Goal: Task Accomplishment & Management: Manage account settings

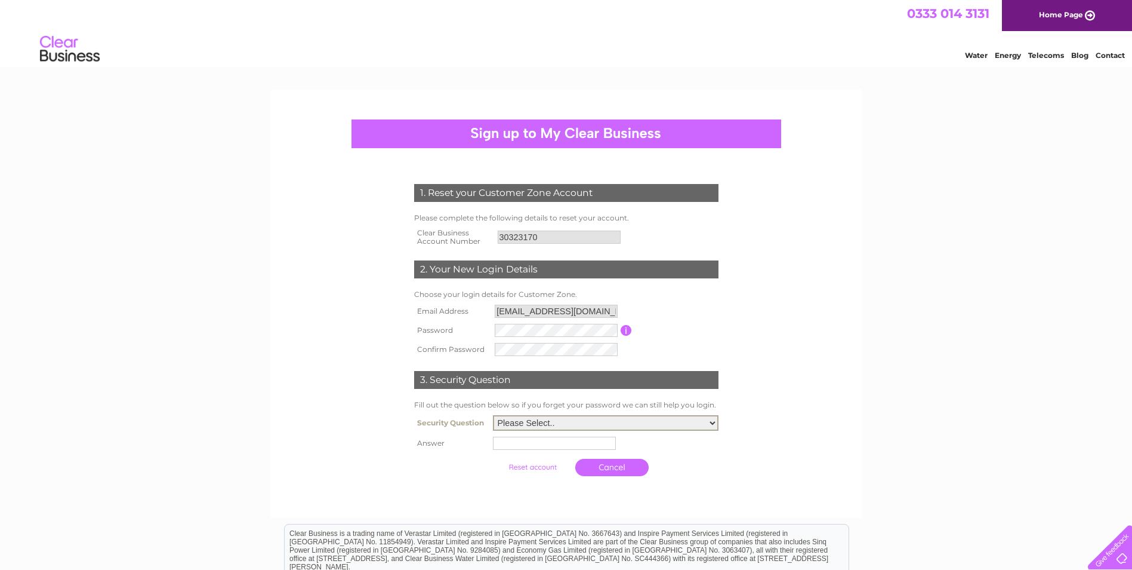
click at [527, 425] on select "Please Select.. In what town or city was your first job? In what town or city d…" at bounding box center [606, 423] width 226 height 16
select select "5"
click at [493, 415] on select "Please Select.. In what town or city was your first job? In what town or city d…" at bounding box center [606, 423] width 226 height 16
click at [540, 444] on input "text" at bounding box center [556, 442] width 124 height 14
type input "sheba"
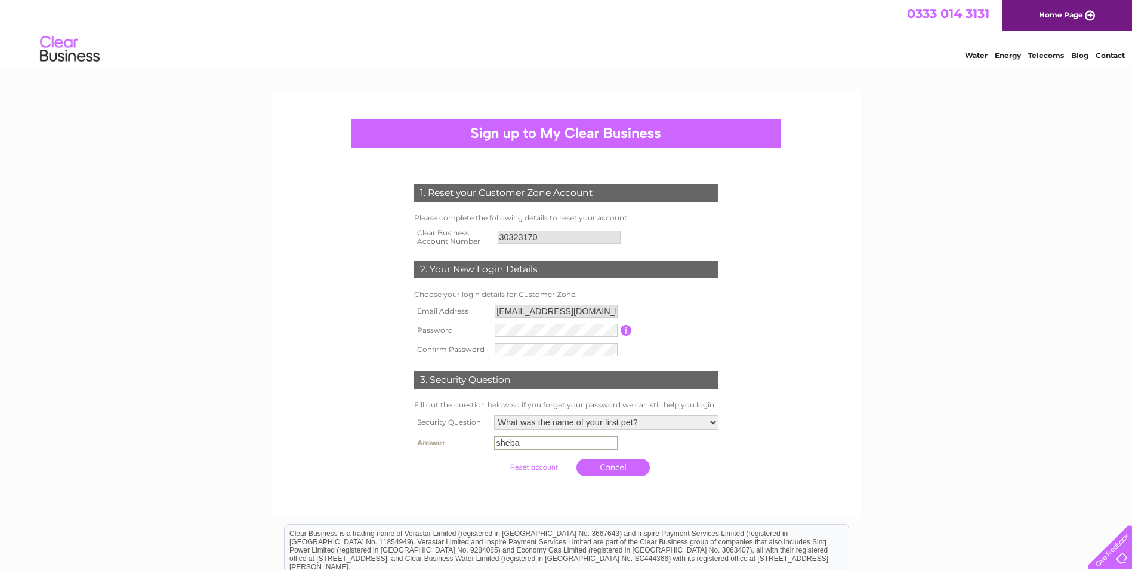
click at [531, 464] on input "submit" at bounding box center [533, 466] width 73 height 17
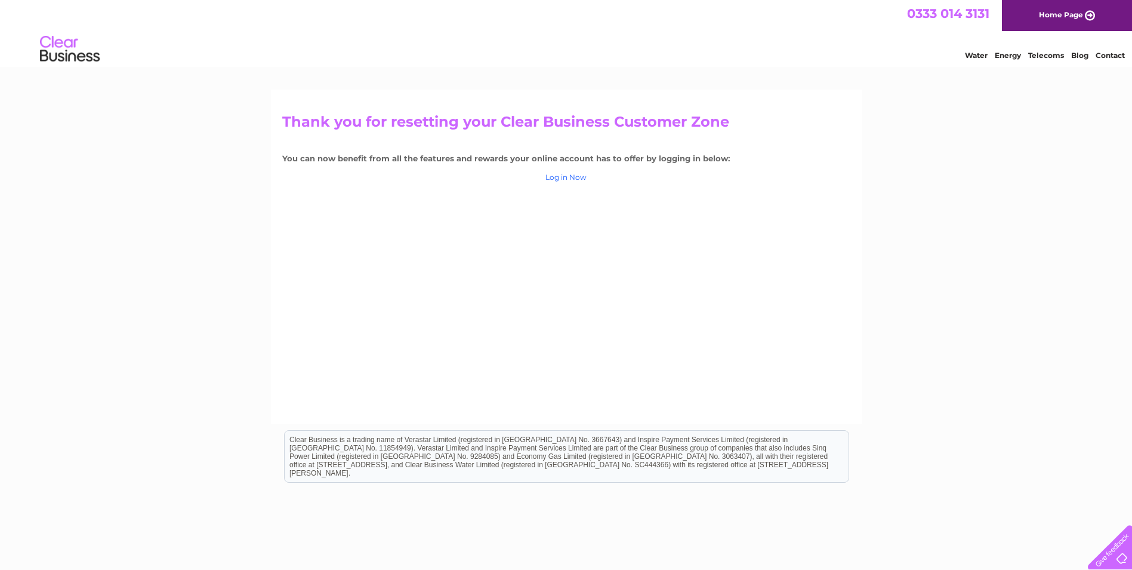
click at [573, 177] on link "Log in Now" at bounding box center [566, 177] width 41 height 9
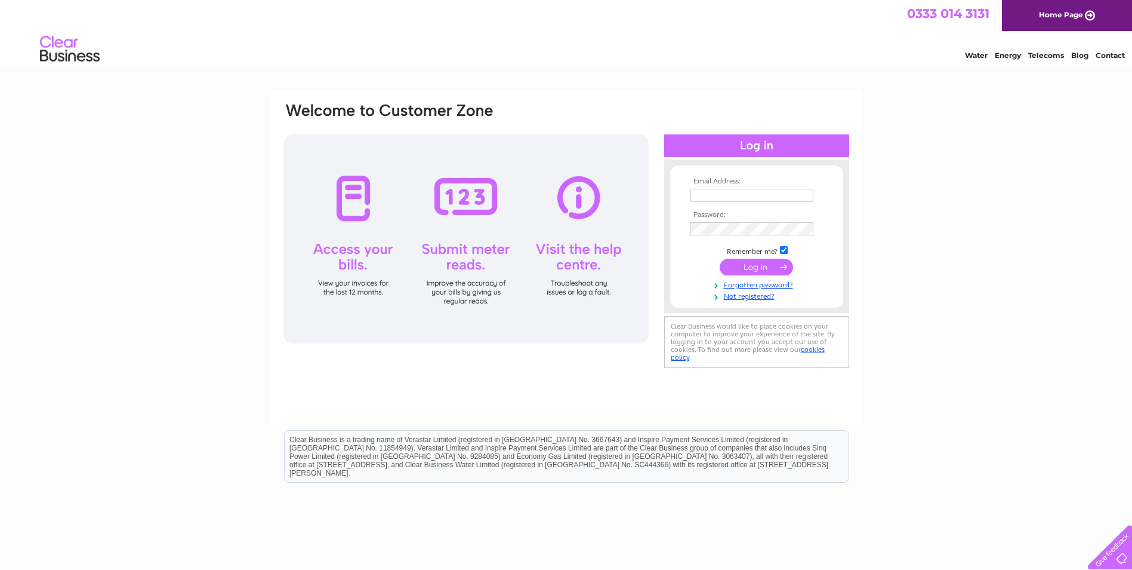
click at [741, 190] on input "text" at bounding box center [752, 195] width 123 height 13
type input "[EMAIL_ADDRESS][DOMAIN_NAME]"
click at [755, 267] on input "submit" at bounding box center [756, 268] width 73 height 17
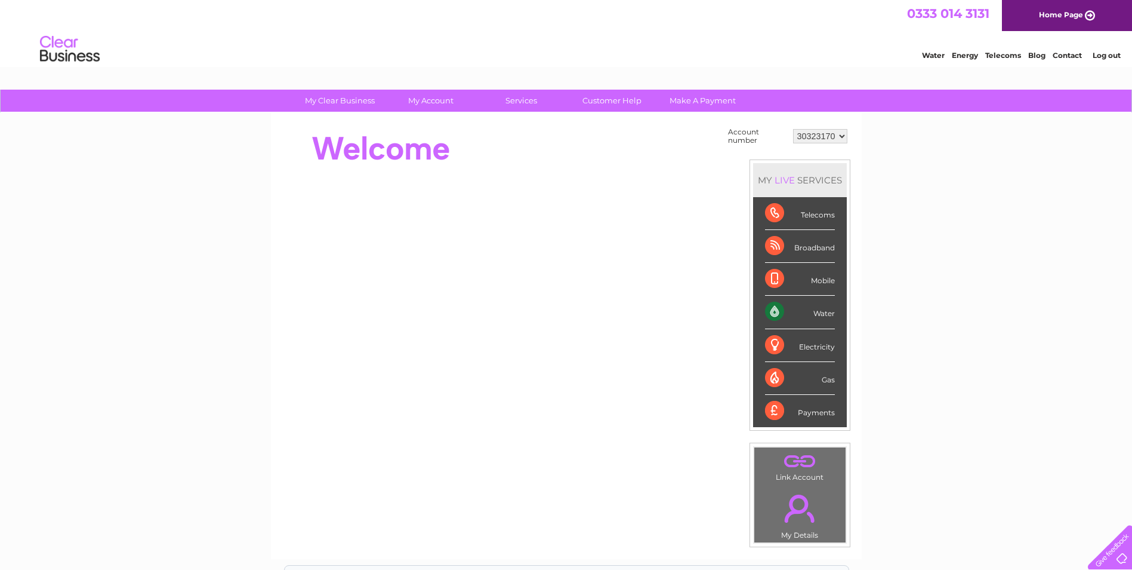
click at [1023, 296] on div "My Clear Business Login Details My Details My Preferences Link Account My Accou…" at bounding box center [566, 426] width 1132 height 673
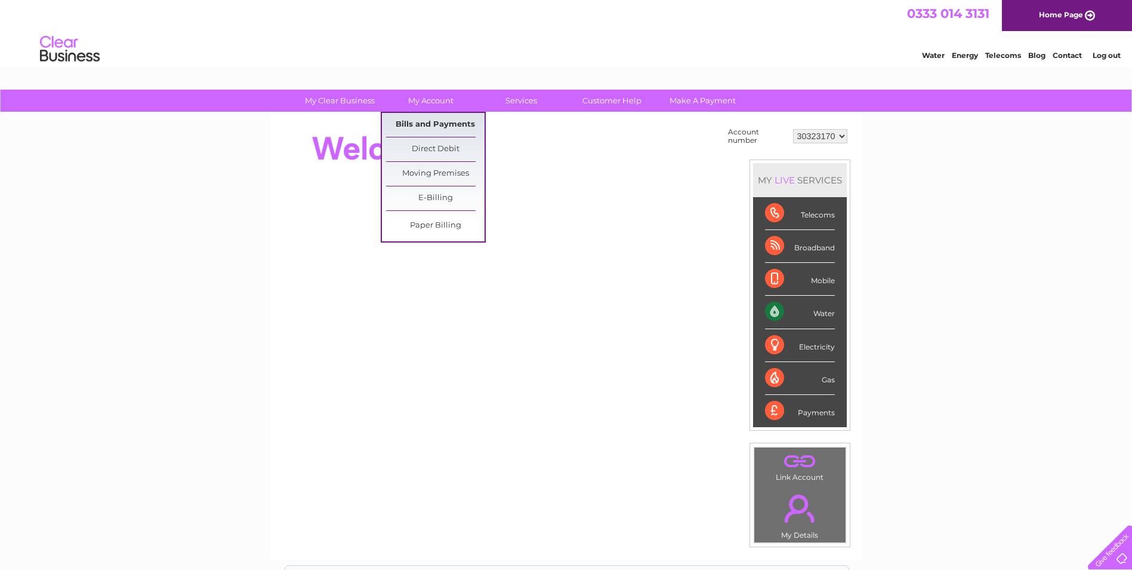
click at [427, 124] on link "Bills and Payments" at bounding box center [435, 125] width 98 height 24
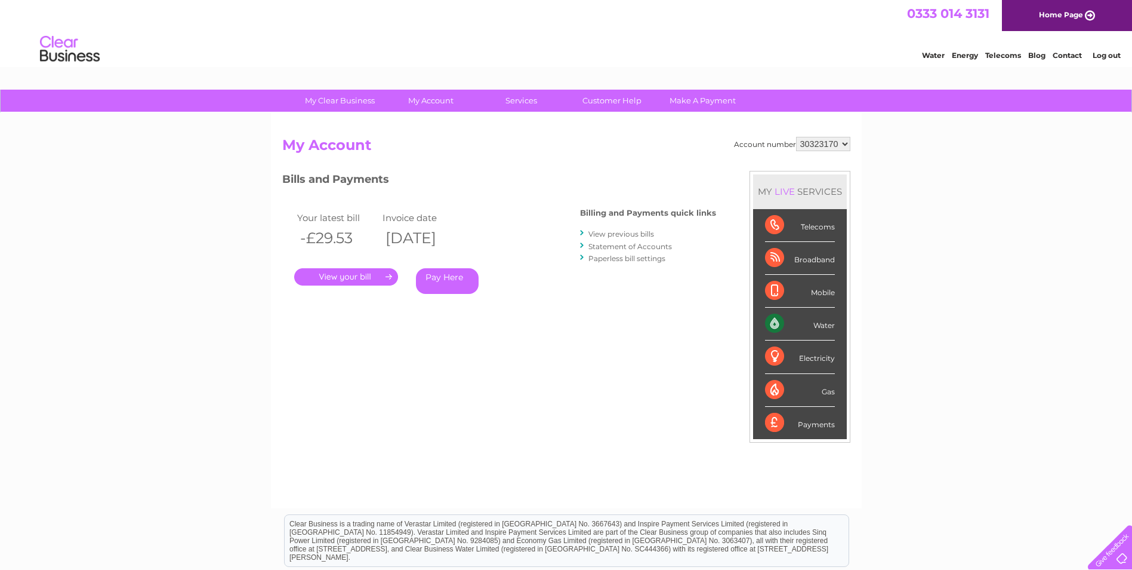
click at [335, 276] on link "." at bounding box center [346, 276] width 104 height 17
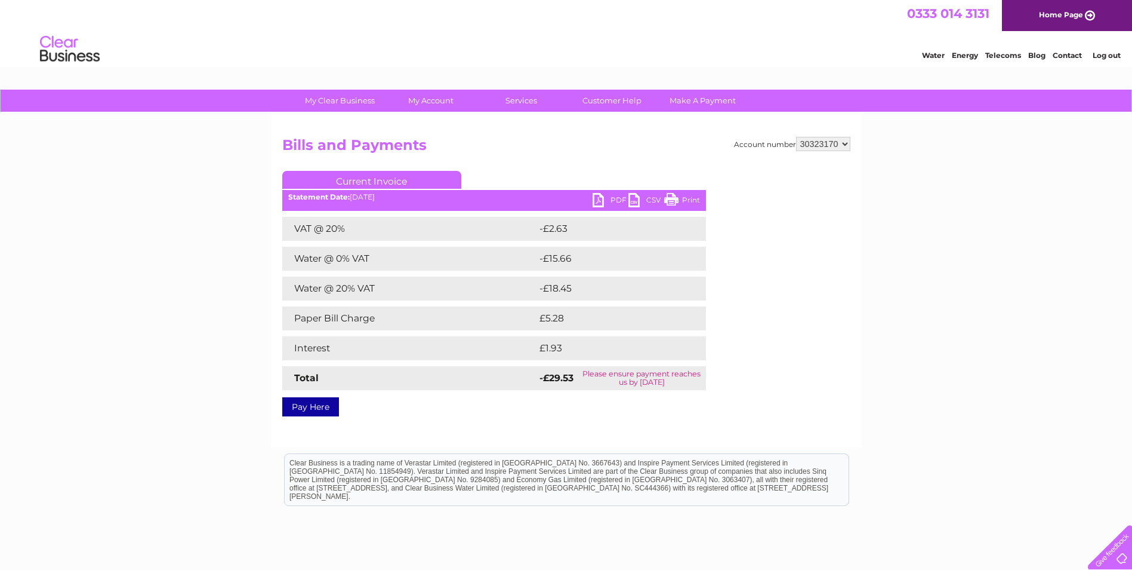
click at [377, 179] on link "Current Invoice" at bounding box center [371, 180] width 179 height 18
click at [603, 199] on link "PDF" at bounding box center [611, 201] width 36 height 17
click at [310, 407] on link "Pay Here" at bounding box center [310, 406] width 57 height 19
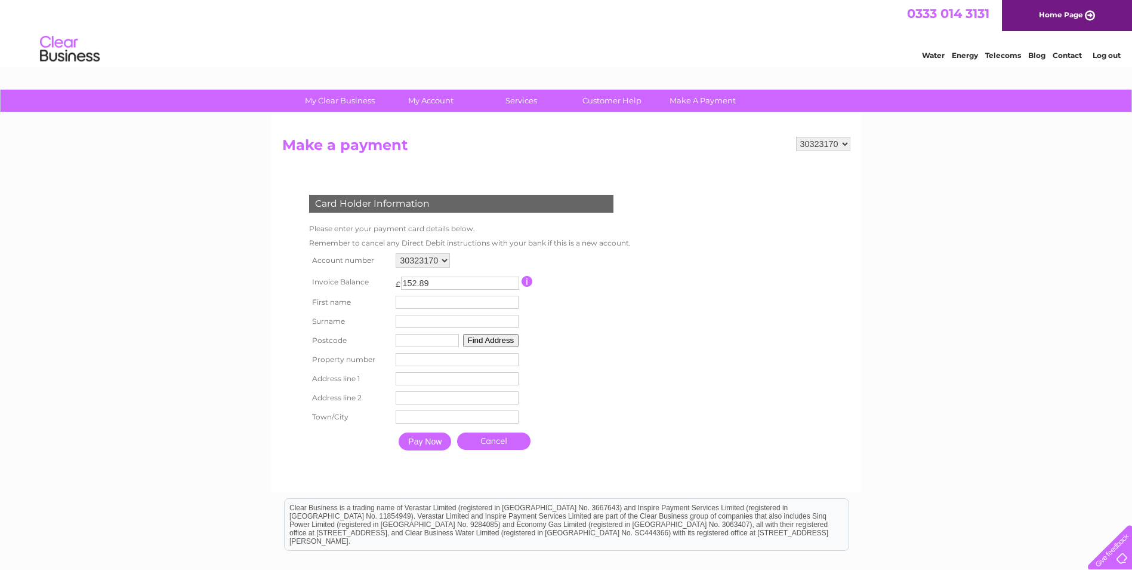
click at [500, 445] on link "Cancel" at bounding box center [493, 440] width 73 height 17
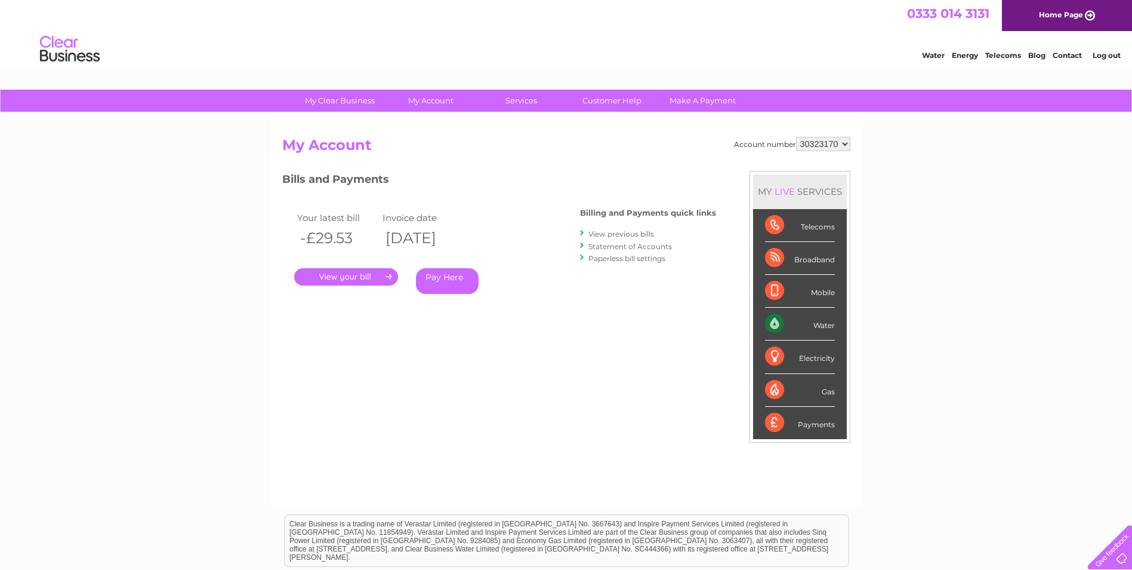
click at [355, 274] on link "." at bounding box center [346, 276] width 104 height 17
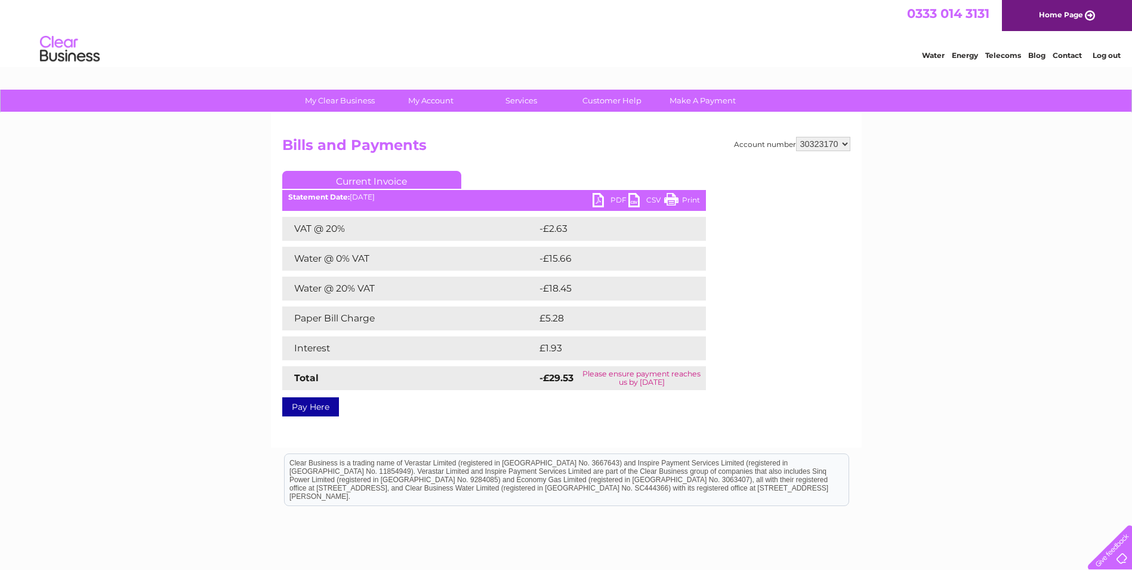
click at [603, 199] on link "PDF" at bounding box center [611, 201] width 36 height 17
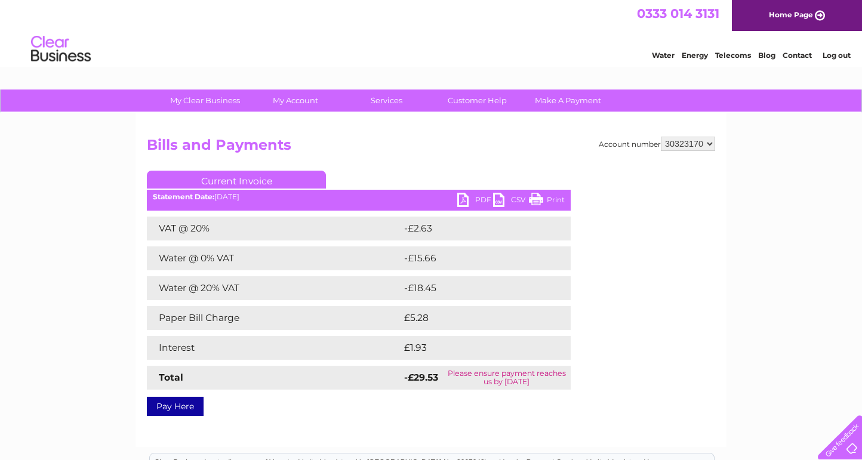
click at [464, 200] on link "PDF" at bounding box center [475, 201] width 36 height 17
